Goal: Information Seeking & Learning: Learn about a topic

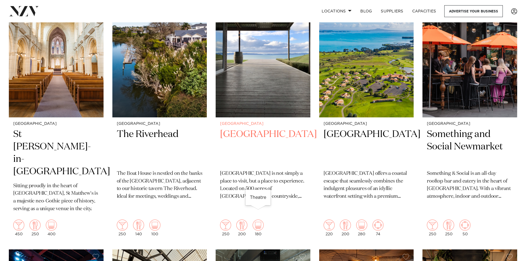
scroll to position [1380, 0]
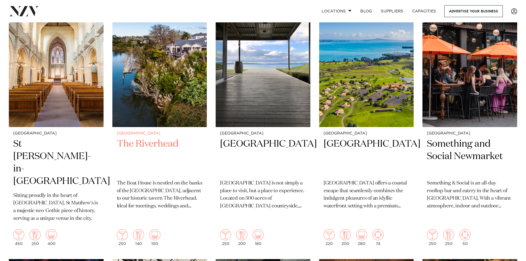
drag, startPoint x: 156, startPoint y: 150, endPoint x: 169, endPoint y: 152, distance: 12.9
click at [169, 152] on h2 "The Riverhead" at bounding box center [160, 156] width 86 height 37
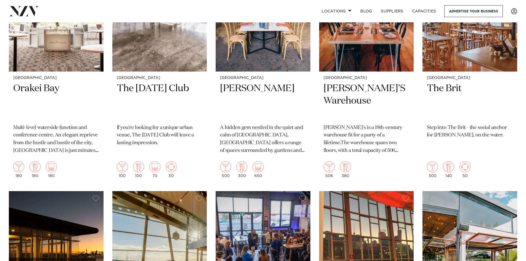
scroll to position [3421, 0]
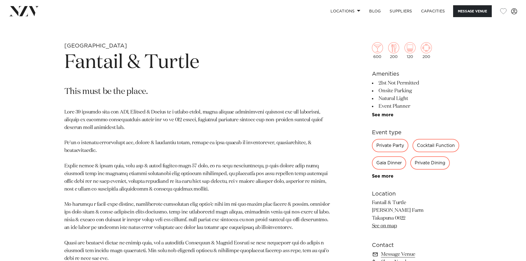
scroll to position [248, 0]
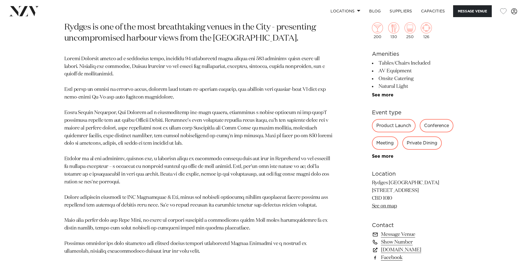
scroll to position [359, 0]
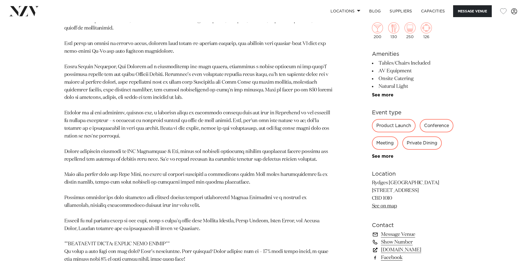
click at [408, 250] on link "www.rydges.com" at bounding box center [417, 250] width 90 height 8
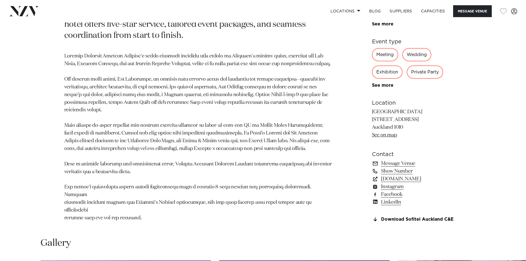
scroll to position [359, 0]
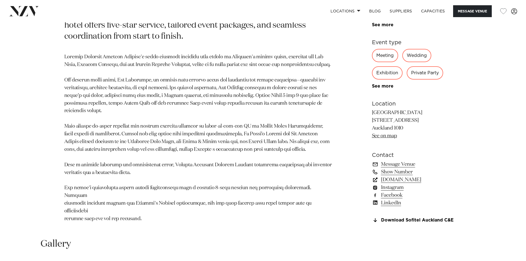
click at [404, 183] on link "www.sofitel-auckland.com" at bounding box center [417, 180] width 90 height 8
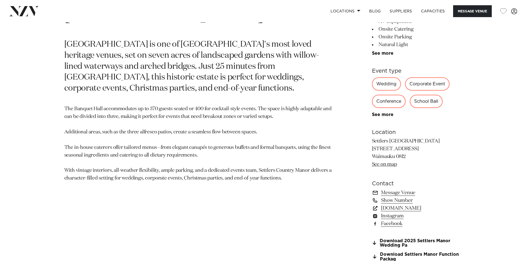
scroll to position [331, 0]
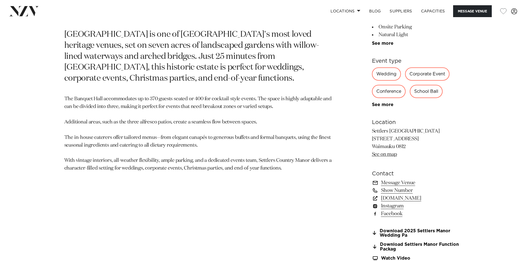
drag, startPoint x: 394, startPoint y: 147, endPoint x: 371, endPoint y: 146, distance: 23.8
click at [371, 146] on div "Auckland Settlers Country Manor Settlers Country Manor is one of West Auckland'…" at bounding box center [263, 113] width 470 height 307
click at [396, 145] on p "Settlers Country Manor 81 Waimauku Station Rd Waimauku 0812 See on map" at bounding box center [417, 142] width 90 height 31
click at [394, 146] on p "Settlers Country Manor 81 Waimauku Station Rd Waimauku 0812 See on map" at bounding box center [417, 142] width 90 height 31
drag, startPoint x: 395, startPoint y: 147, endPoint x: 373, endPoint y: 148, distance: 21.5
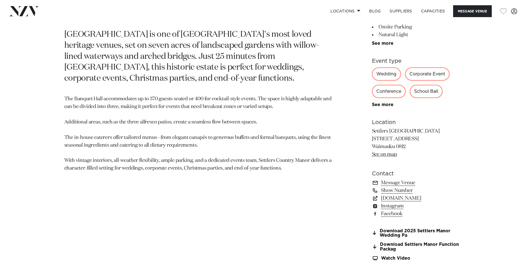
click at [373, 148] on p "Settlers Country Manor 81 Waimauku Station Rd Waimauku 0812 See on map" at bounding box center [417, 142] width 90 height 31
copy p "Waimauku"
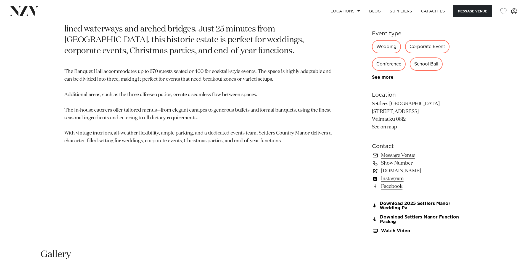
scroll to position [359, 0]
click at [411, 169] on link "www.settlerscountrymanor.co.nz" at bounding box center [417, 171] width 90 height 8
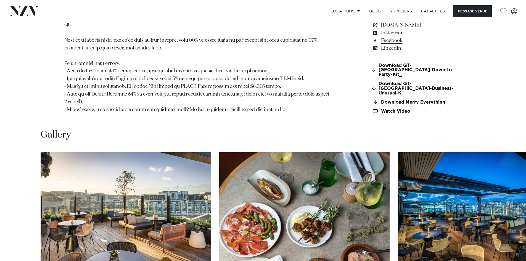
scroll to position [690, 0]
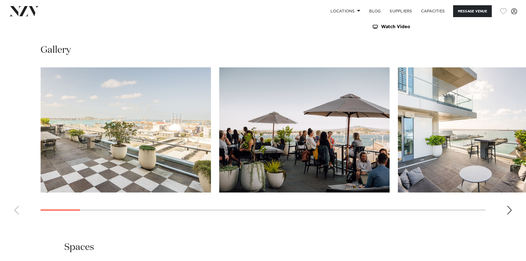
scroll to position [579, 0]
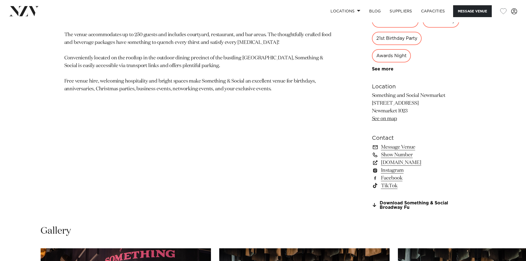
scroll to position [414, 0]
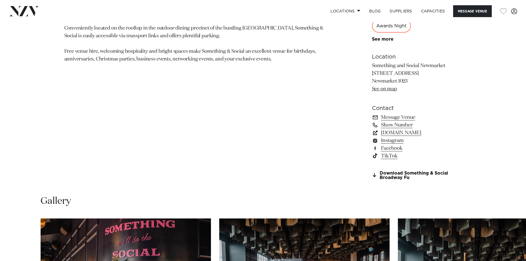
click at [414, 130] on link "[DOMAIN_NAME]" at bounding box center [417, 133] width 90 height 8
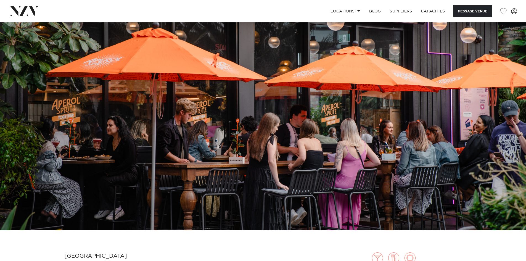
scroll to position [0, 0]
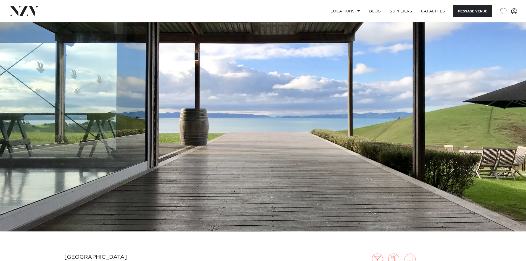
scroll to position [28, 0]
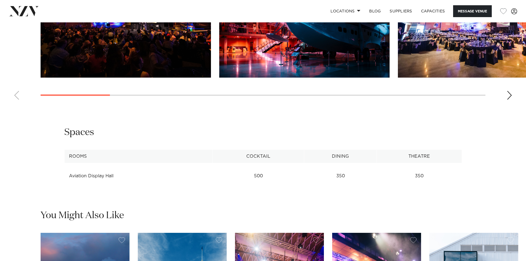
scroll to position [635, 0]
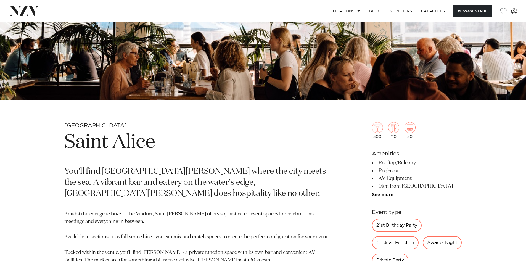
scroll to position [248, 0]
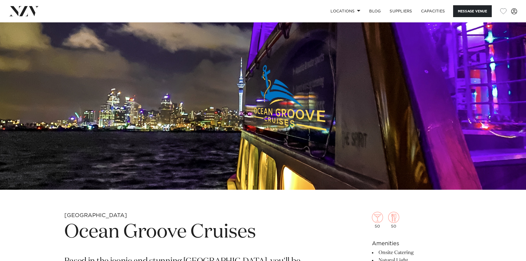
scroll to position [83, 0]
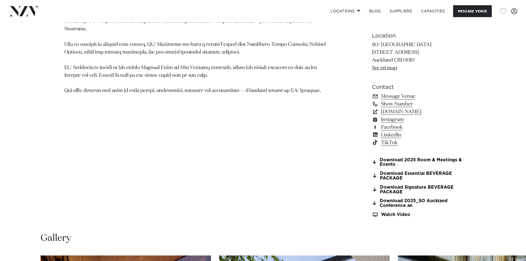
scroll to position [441, 0]
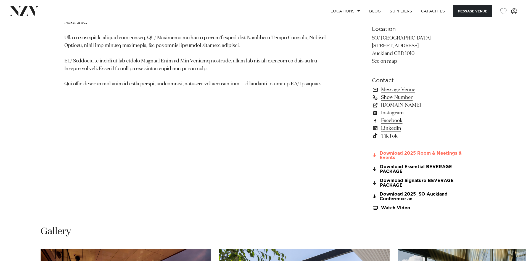
click at [411, 155] on link "Download 2025 Room & Meetings & Events" at bounding box center [417, 155] width 90 height 9
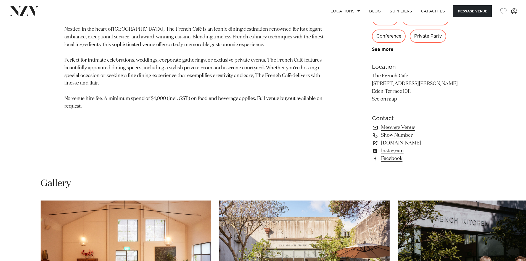
scroll to position [303, 0]
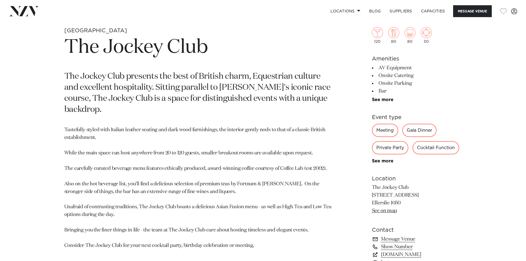
scroll to position [248, 0]
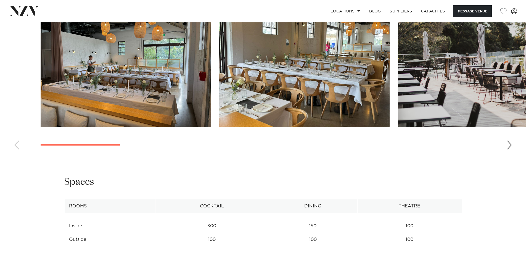
scroll to position [547, 0]
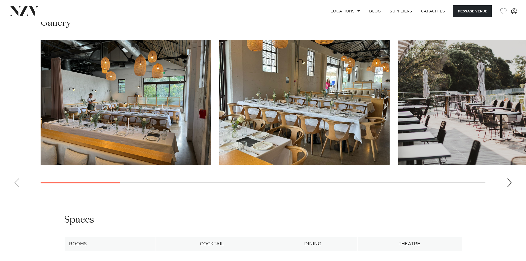
click at [510, 179] on div "Next slide" at bounding box center [509, 182] width 6 height 9
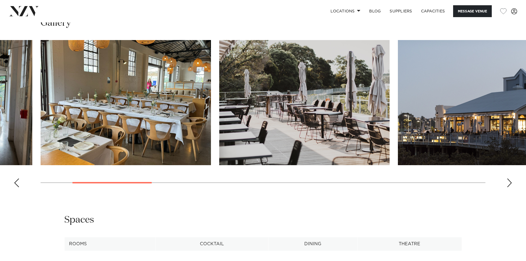
click at [510, 179] on div "Next slide" at bounding box center [509, 182] width 6 height 9
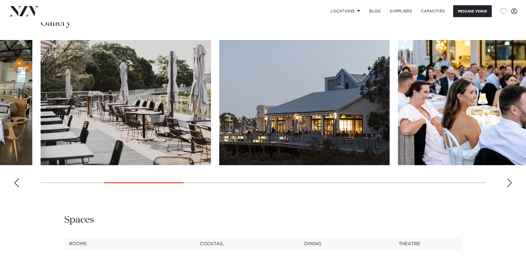
click at [510, 179] on div "Next slide" at bounding box center [509, 182] width 6 height 9
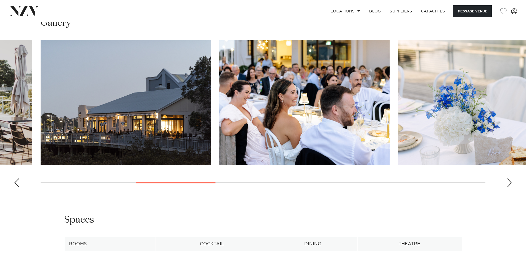
click at [510, 179] on div "Next slide" at bounding box center [509, 182] width 6 height 9
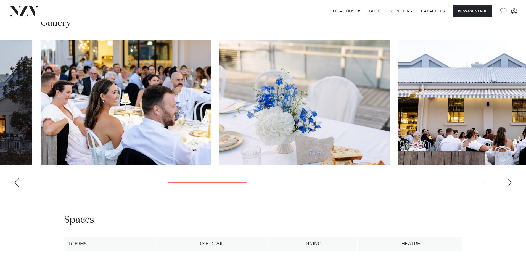
click at [510, 179] on div "Next slide" at bounding box center [509, 182] width 6 height 9
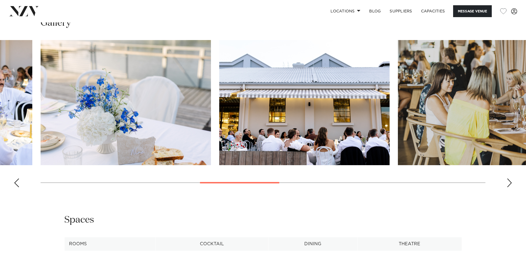
click at [510, 179] on div "Next slide" at bounding box center [509, 182] width 6 height 9
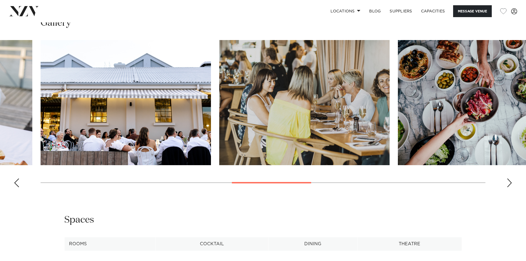
click at [510, 179] on div "Next slide" at bounding box center [509, 182] width 6 height 9
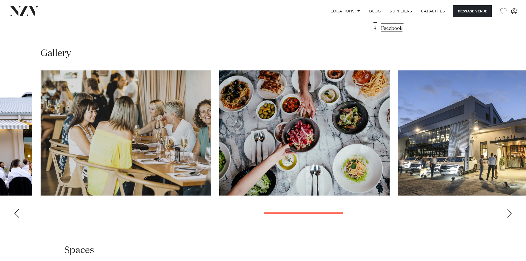
scroll to position [491, 0]
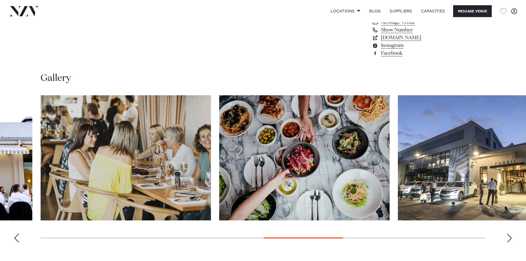
click at [504, 233] on swiper-container at bounding box center [263, 170] width 526 height 151
click at [510, 236] on div "Next slide" at bounding box center [509, 237] width 6 height 9
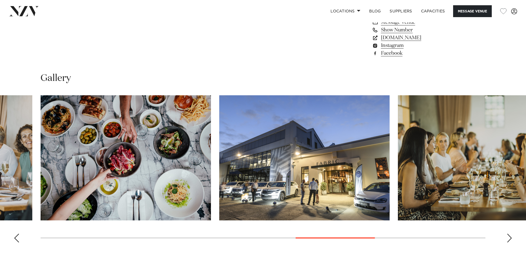
click at [510, 236] on div "Next slide" at bounding box center [509, 237] width 6 height 9
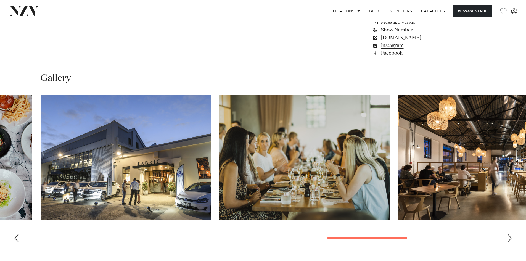
click at [510, 236] on div "Next slide" at bounding box center [509, 237] width 6 height 9
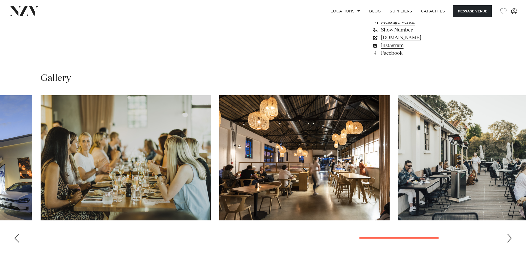
click at [510, 236] on div "Next slide" at bounding box center [509, 237] width 6 height 9
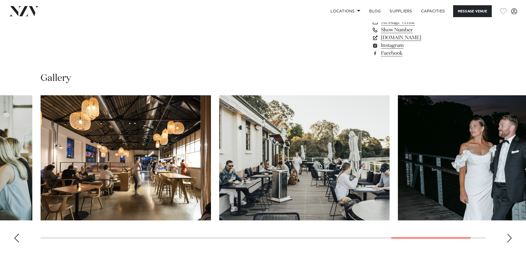
click at [510, 236] on div "Next slide" at bounding box center [509, 237] width 6 height 9
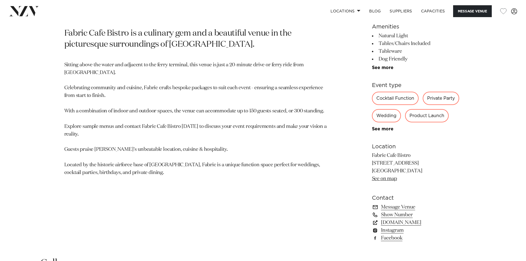
scroll to position [326, 0]
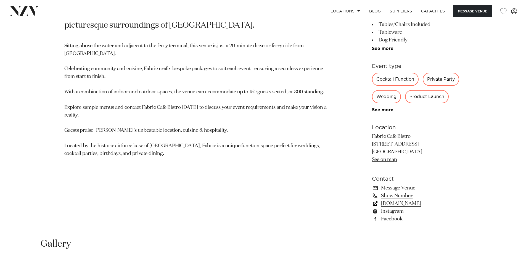
click at [401, 204] on link "www.fabriccafebistro.co.nz" at bounding box center [417, 203] width 90 height 8
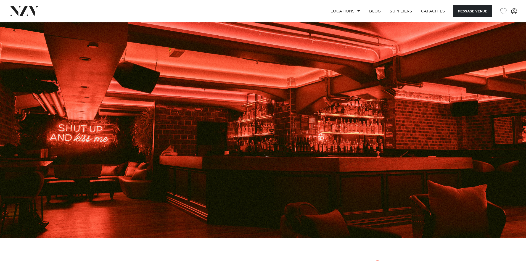
scroll to position [55, 0]
